Goal: Task Accomplishment & Management: Complete application form

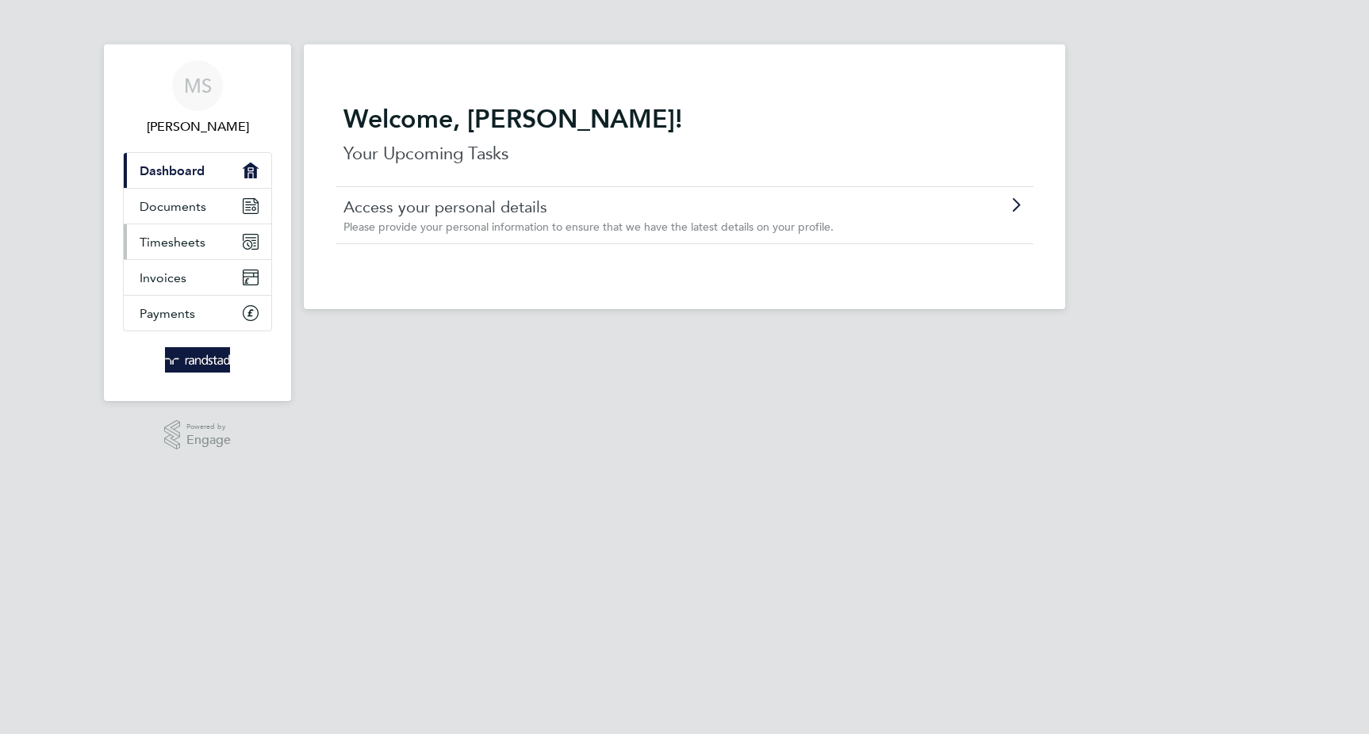
click at [179, 247] on span "Timesheets" at bounding box center [173, 242] width 66 height 15
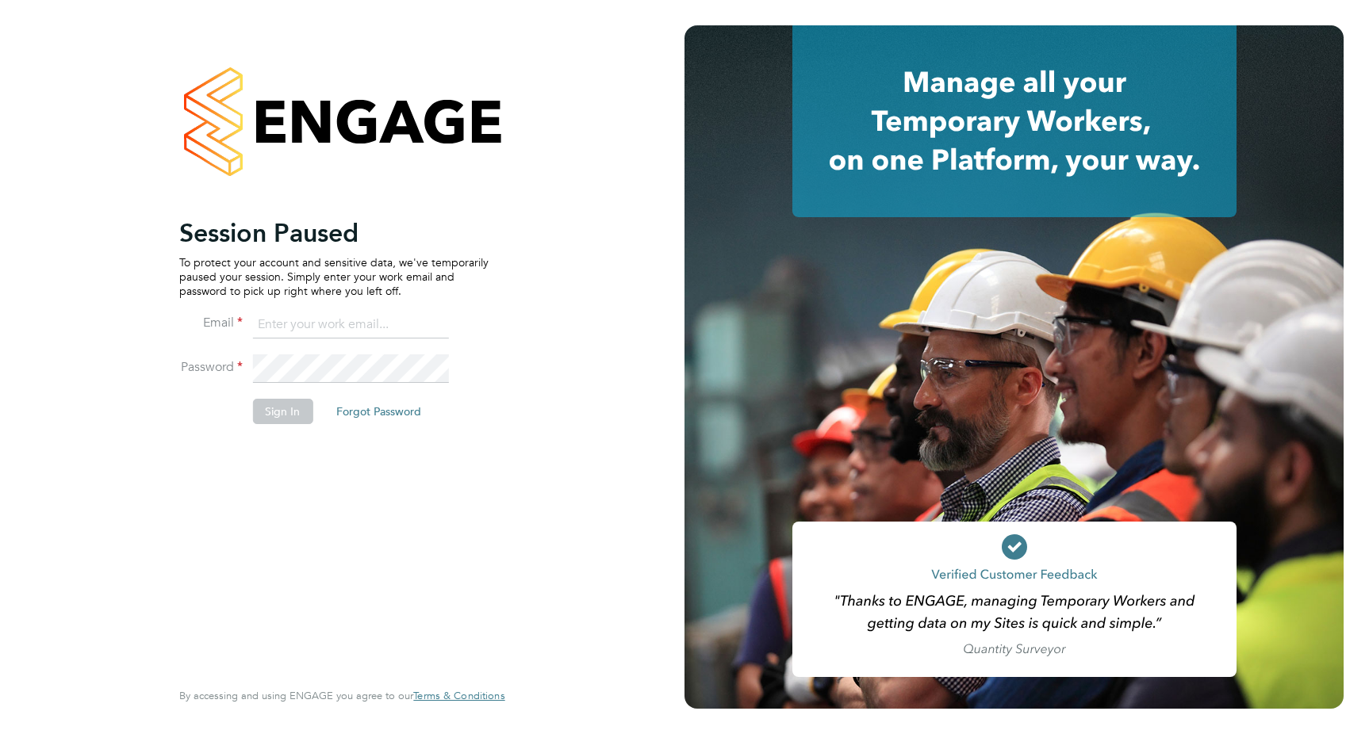
type input "[EMAIL_ADDRESS][DOMAIN_NAME]"
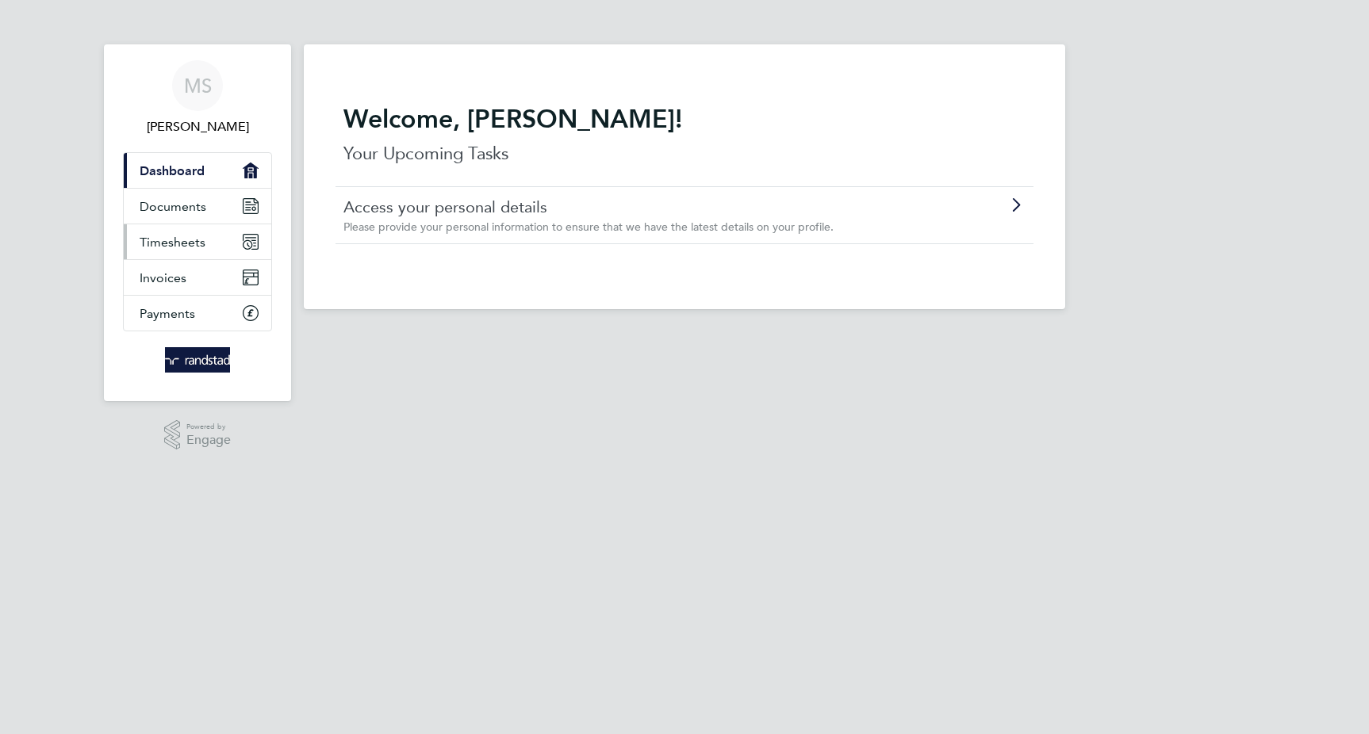
click at [203, 248] on span "Timesheets" at bounding box center [173, 242] width 66 height 15
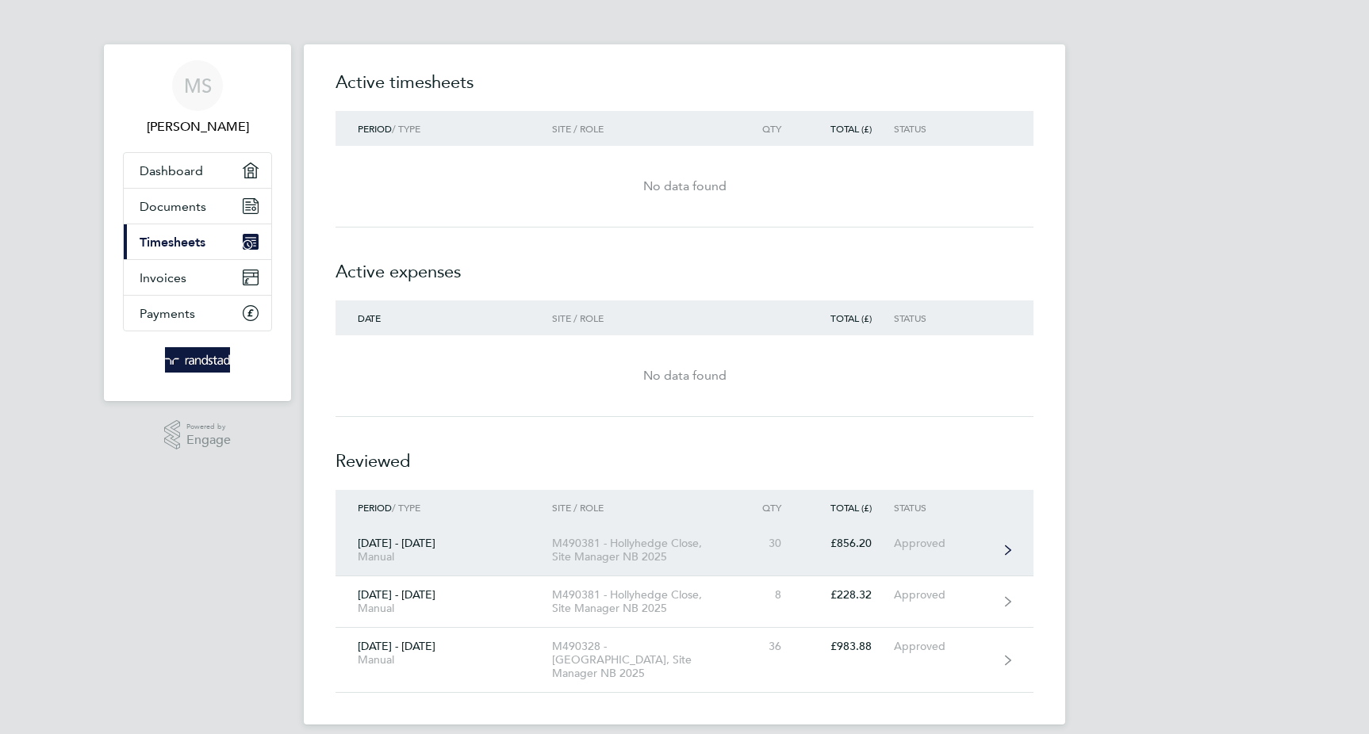
click at [648, 538] on div "M490381 - Hollyhedge Close, Site Manager NB 2025" at bounding box center [643, 550] width 182 height 27
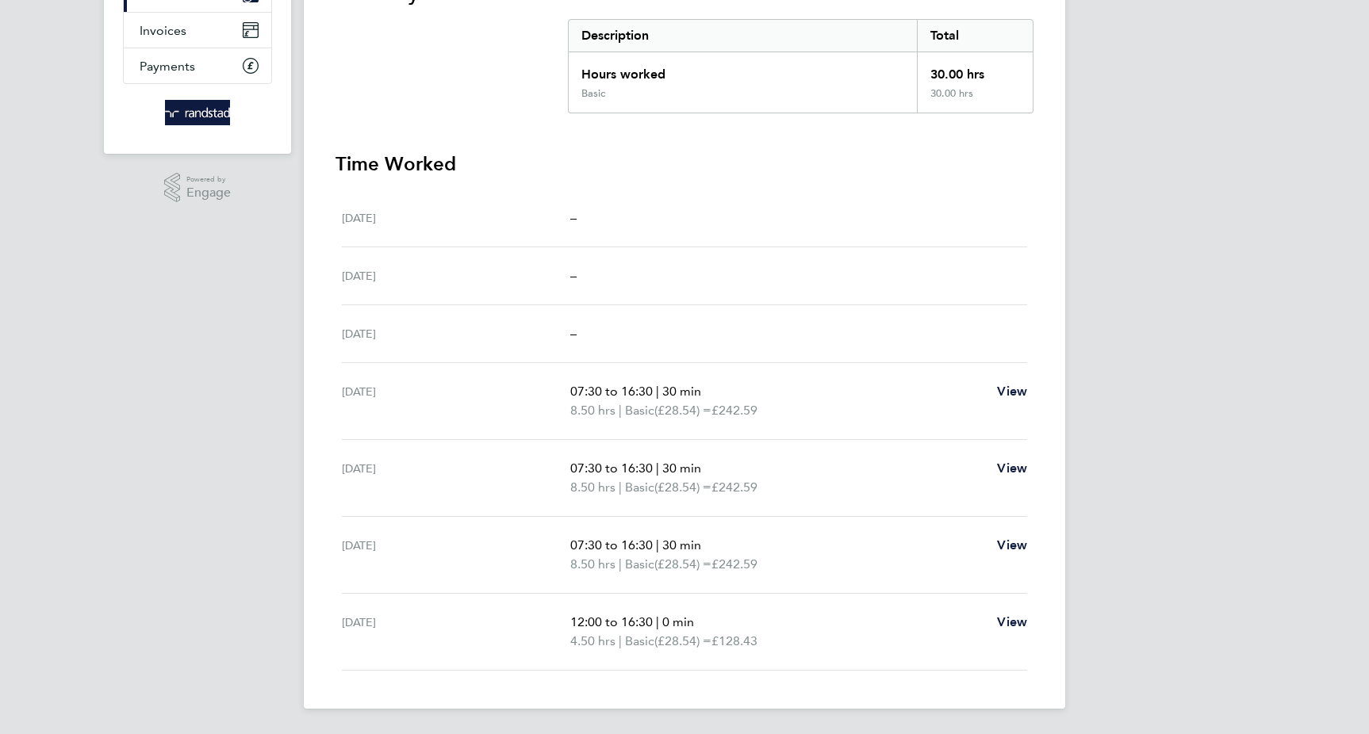
scroll to position [247, 0]
click at [1014, 619] on span "View" at bounding box center [1012, 622] width 30 height 15
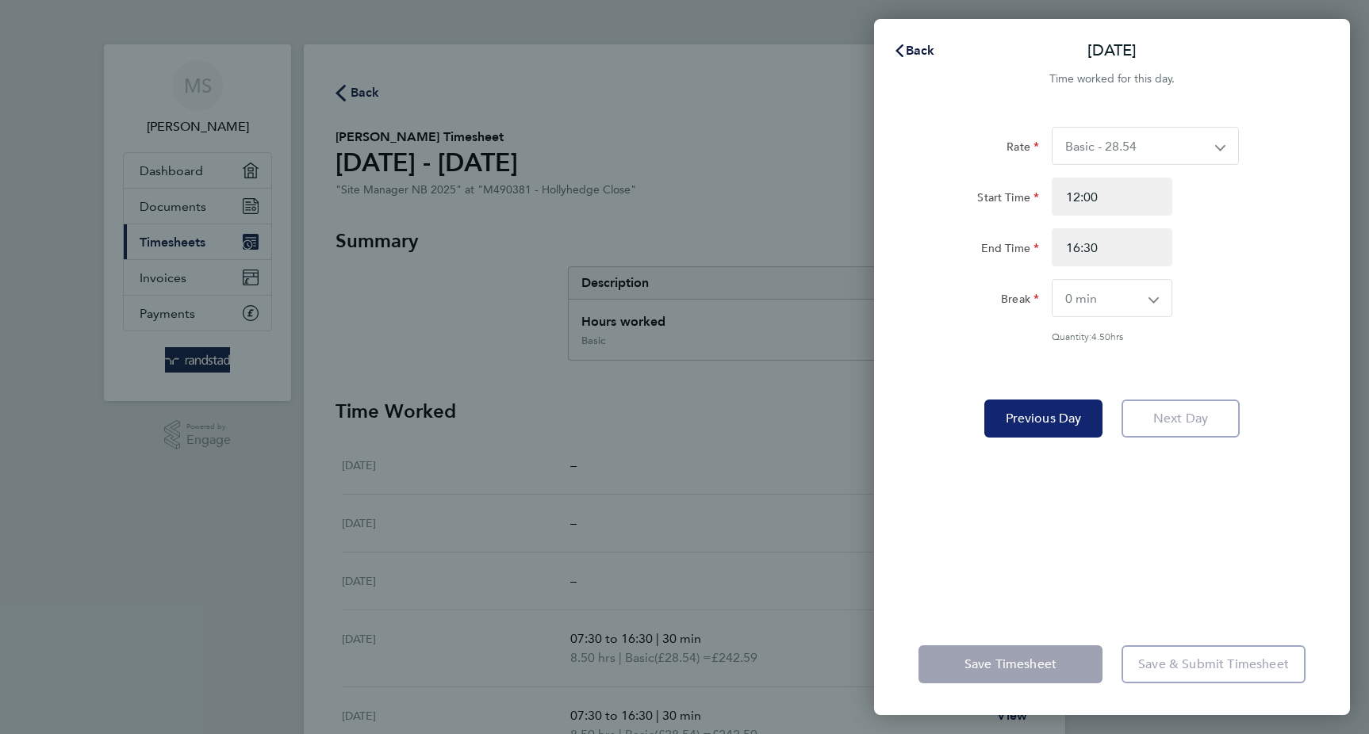
click at [1069, 428] on button "Previous Day" at bounding box center [1043, 419] width 118 height 38
select select "30"
click at [1069, 428] on button "Previous Day" at bounding box center [1043, 419] width 118 height 38
select select "30"
click at [1069, 428] on button "Previous Day" at bounding box center [1043, 419] width 118 height 38
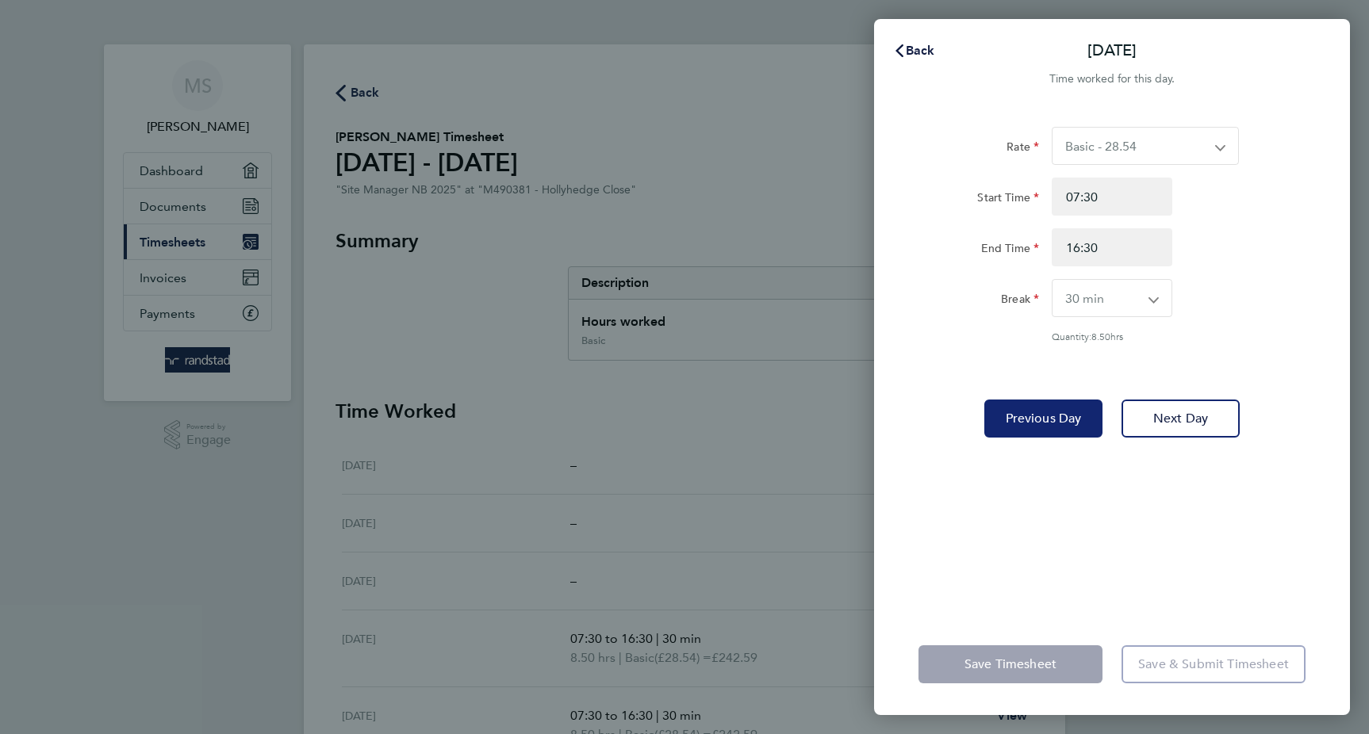
select select "30"
click at [1069, 428] on button "Previous Day" at bounding box center [1043, 419] width 118 height 38
select select "30"
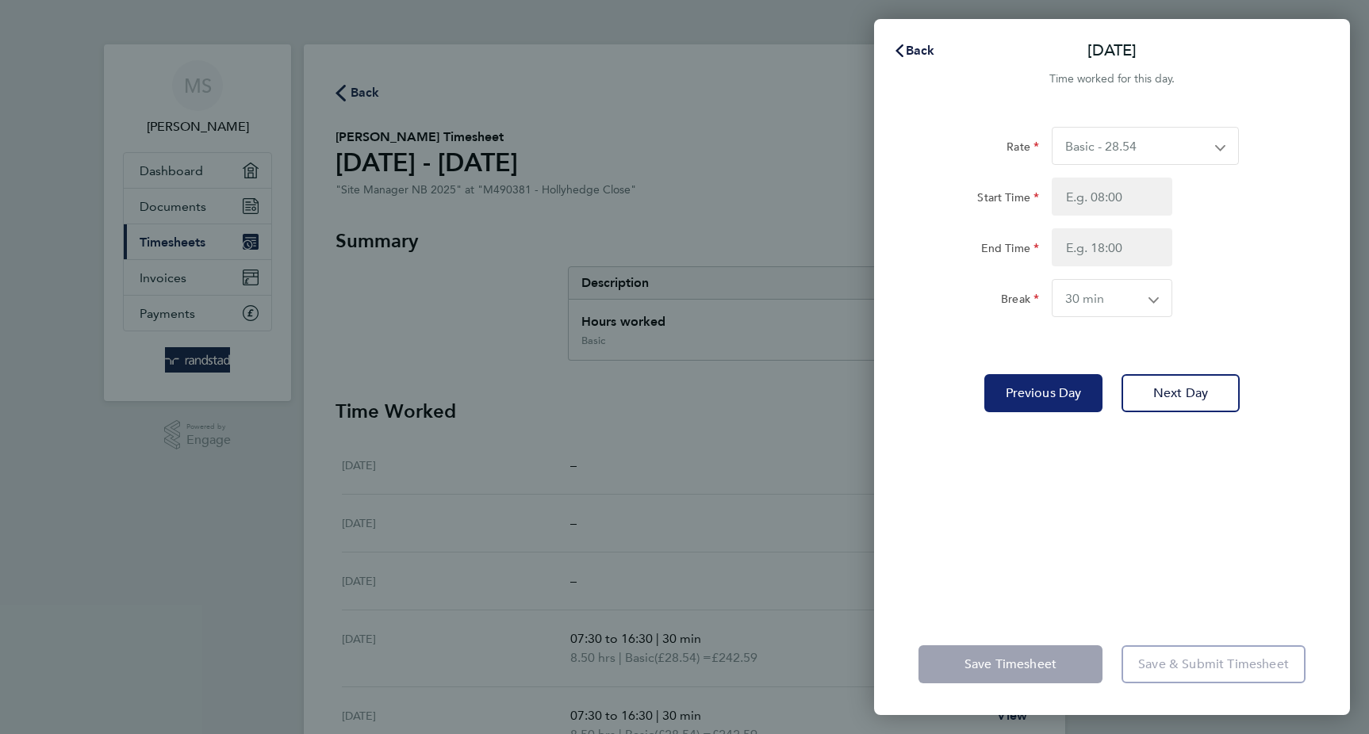
click at [1069, 428] on div "Rate Basic - 28.54 Start Time End Time Break 0 min 15 min 30 min 45 min 60 min …" at bounding box center [1112, 361] width 476 height 506
click at [1045, 380] on button "Previous Day" at bounding box center [1043, 393] width 118 height 38
select select "30"
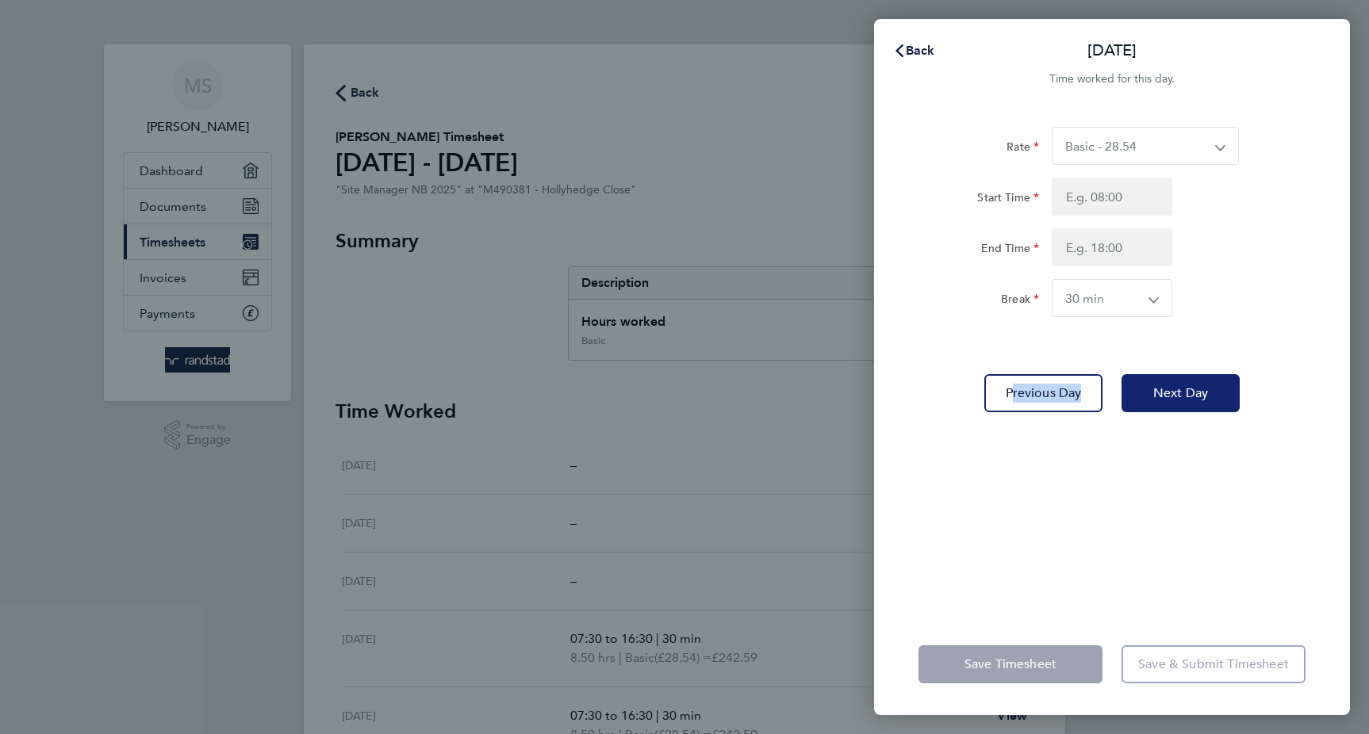
click at [1157, 389] on span "Next Day" at bounding box center [1180, 393] width 55 height 16
select select "30"
click at [1157, 389] on span "Next Day" at bounding box center [1180, 393] width 55 height 16
select select "30"
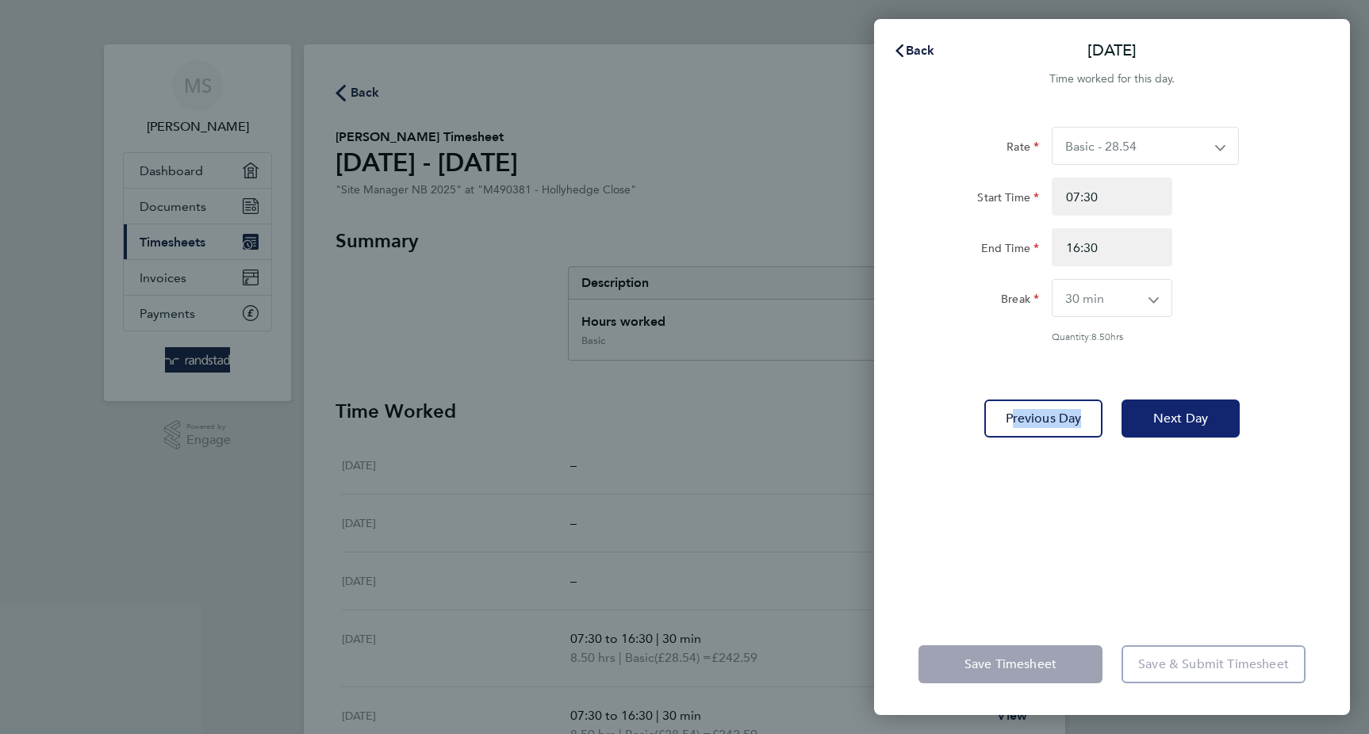
click at [1157, 389] on div "Rate Basic - 28.54 Start Time 07:30 End Time 16:30 Break 0 min 15 min 30 min 45…" at bounding box center [1112, 361] width 476 height 506
click at [805, 359] on div "Back Tue 26 Aug Time worked for this day. Rate Basic - 28.54 Start Time 07:30 E…" at bounding box center [684, 367] width 1369 height 734
click at [901, 48] on icon "button" at bounding box center [899, 50] width 13 height 13
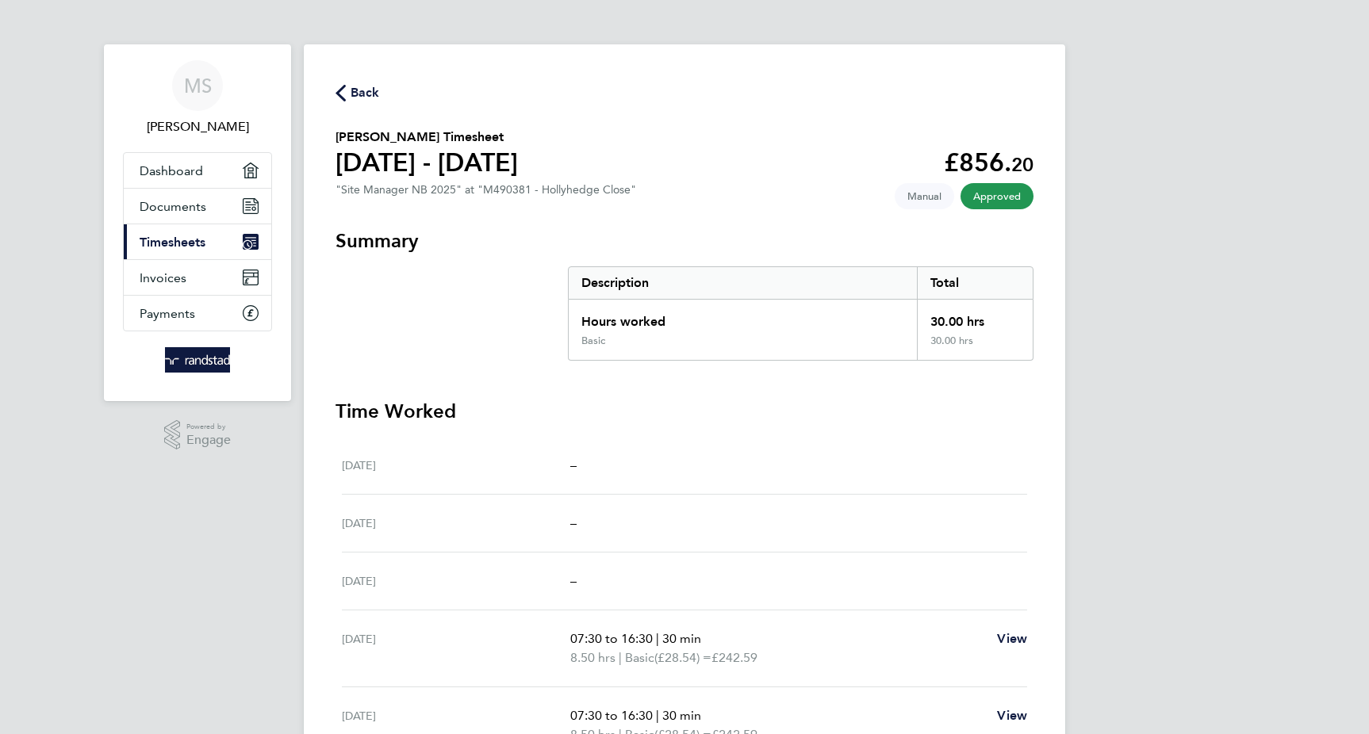
click at [190, 238] on span "Timesheets" at bounding box center [173, 242] width 66 height 15
